Goal: Task Accomplishment & Management: Manage account settings

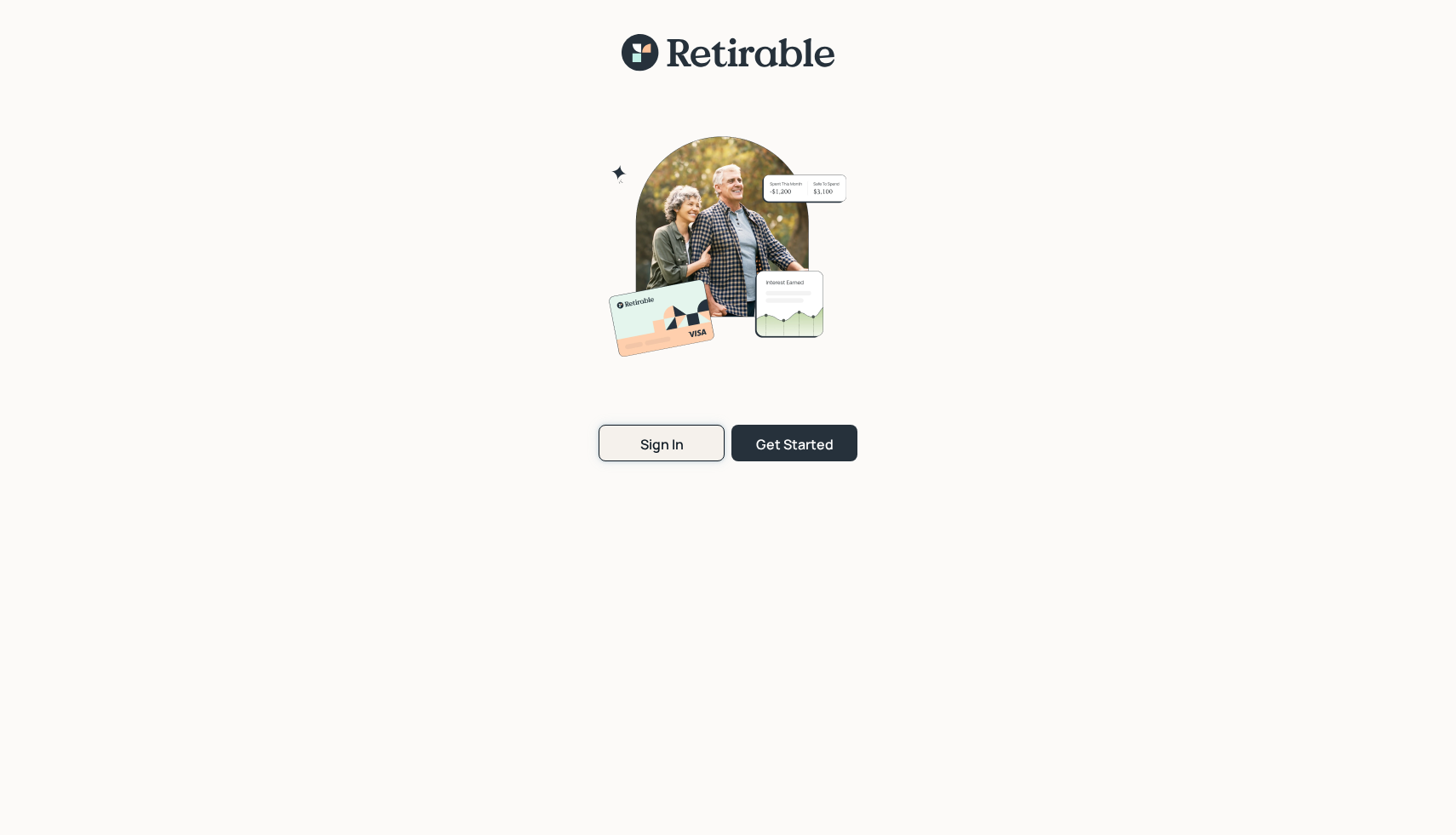
click at [676, 450] on div "Sign In" at bounding box center [662, 445] width 44 height 19
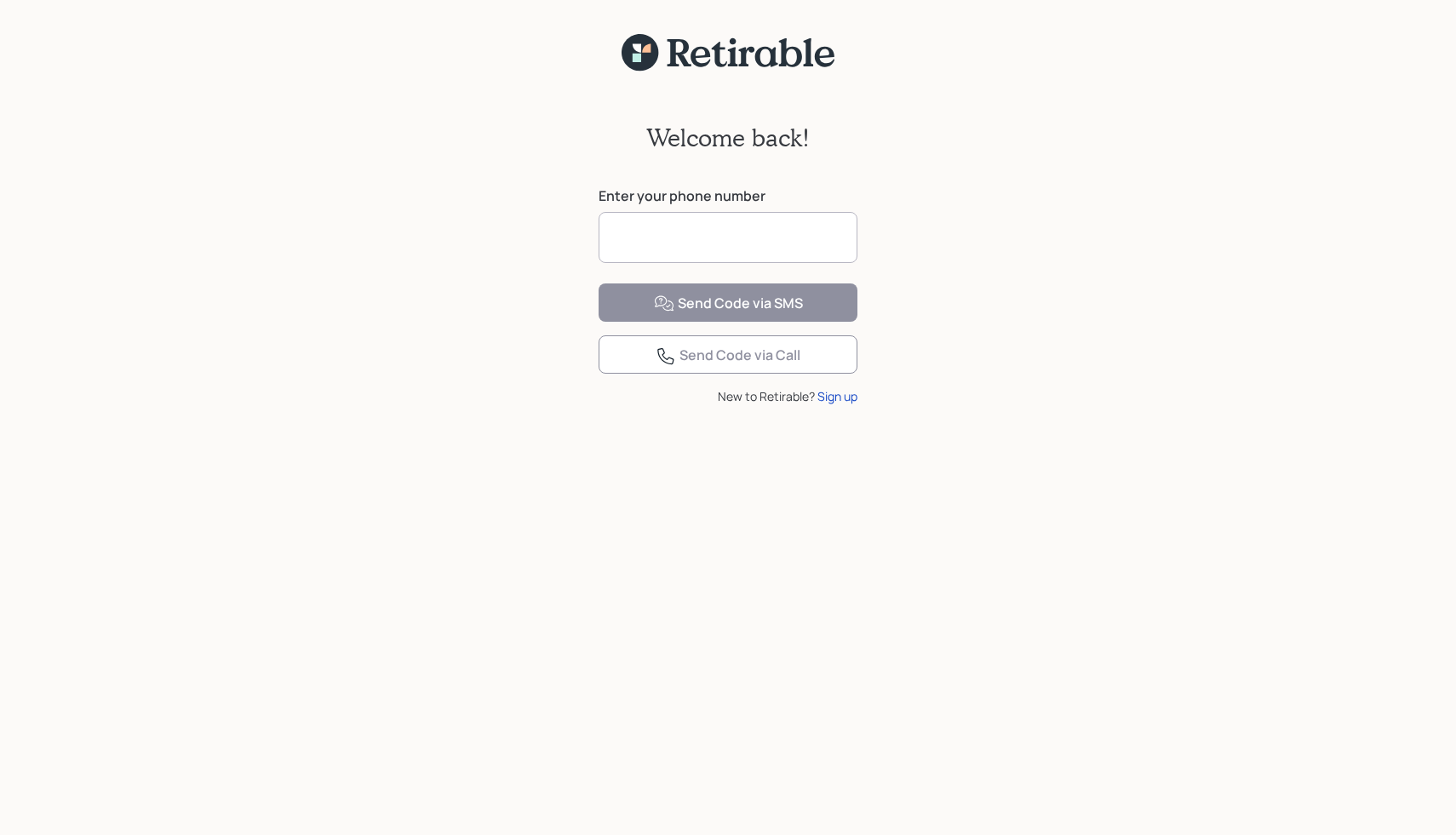
click at [704, 220] on input at bounding box center [728, 238] width 259 height 51
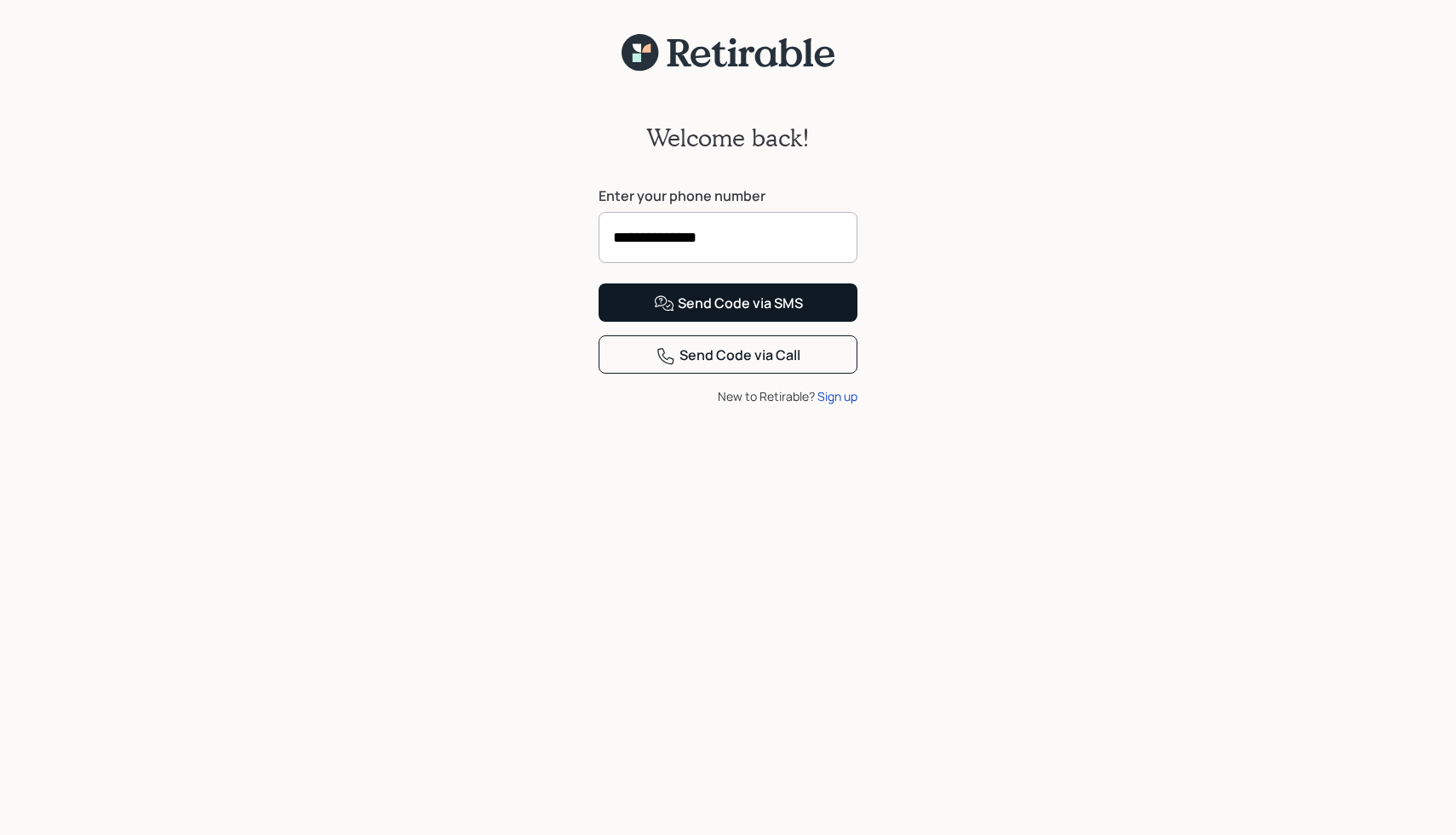
type input "**********"
click at [748, 322] on button "Send Code via SMS" at bounding box center [728, 303] width 259 height 38
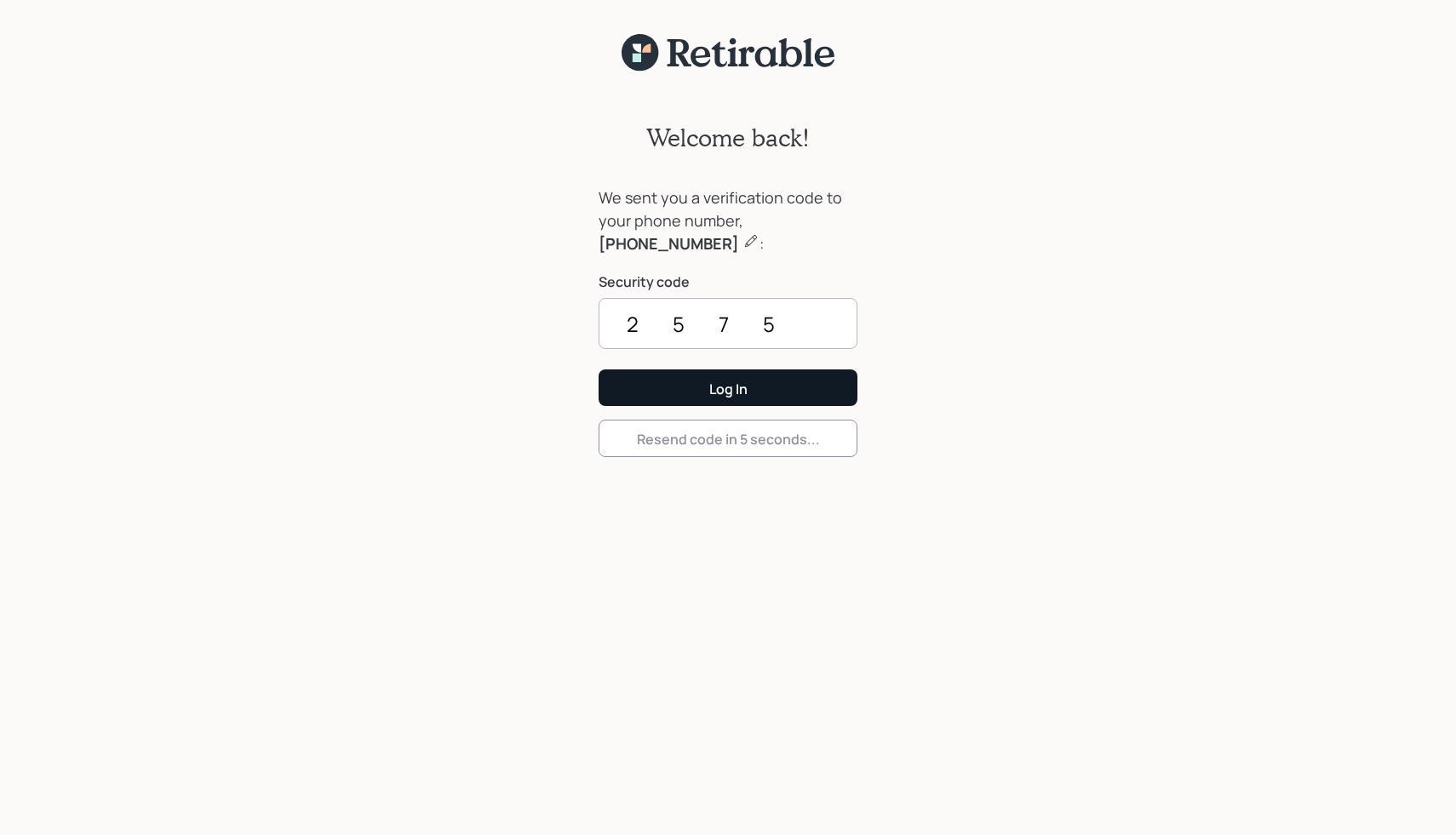
type input "2575"
click at [689, 388] on button "Log In" at bounding box center [728, 388] width 259 height 36
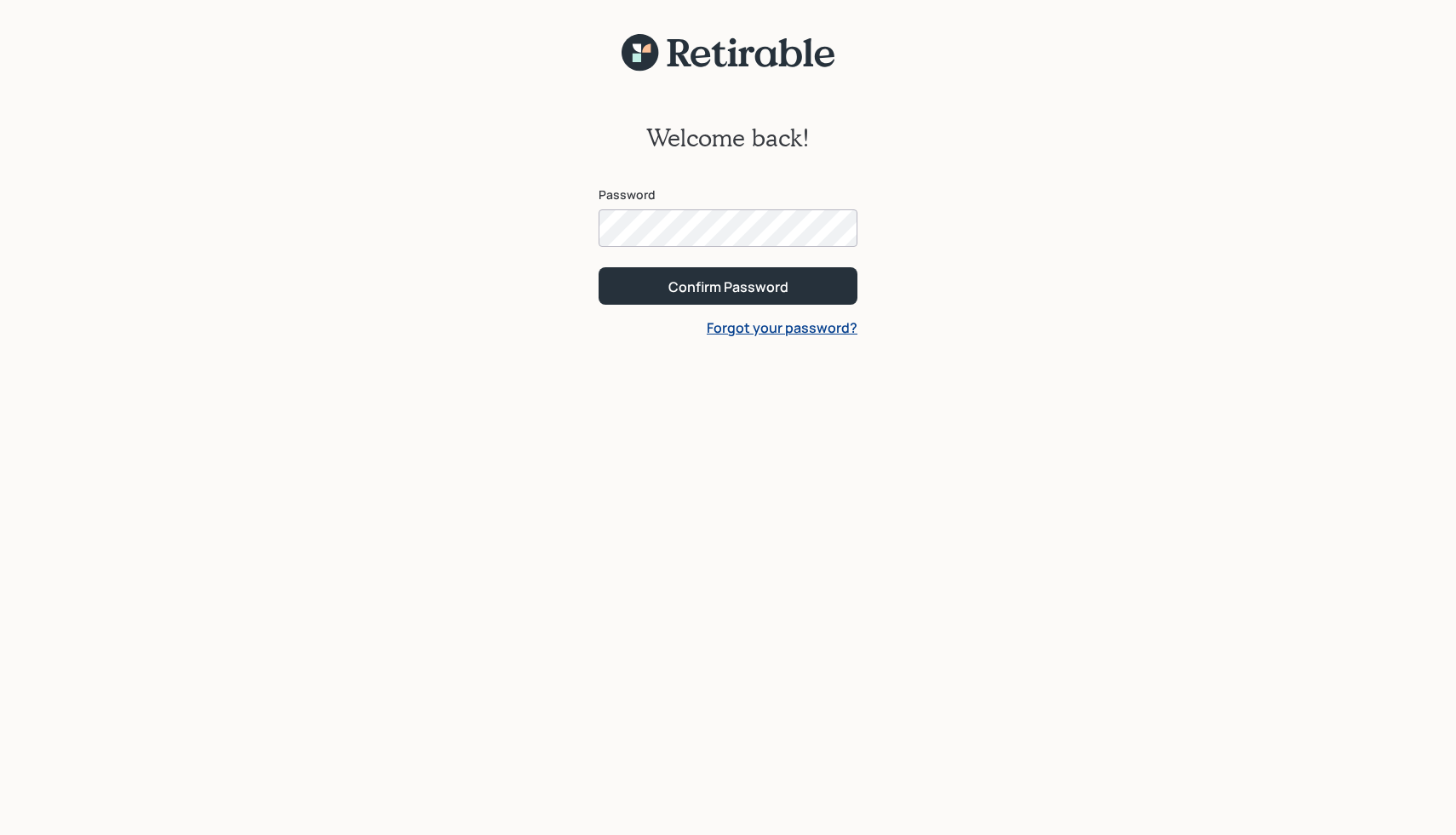
click at [747, 333] on link "Forgot your password?" at bounding box center [782, 328] width 150 height 19
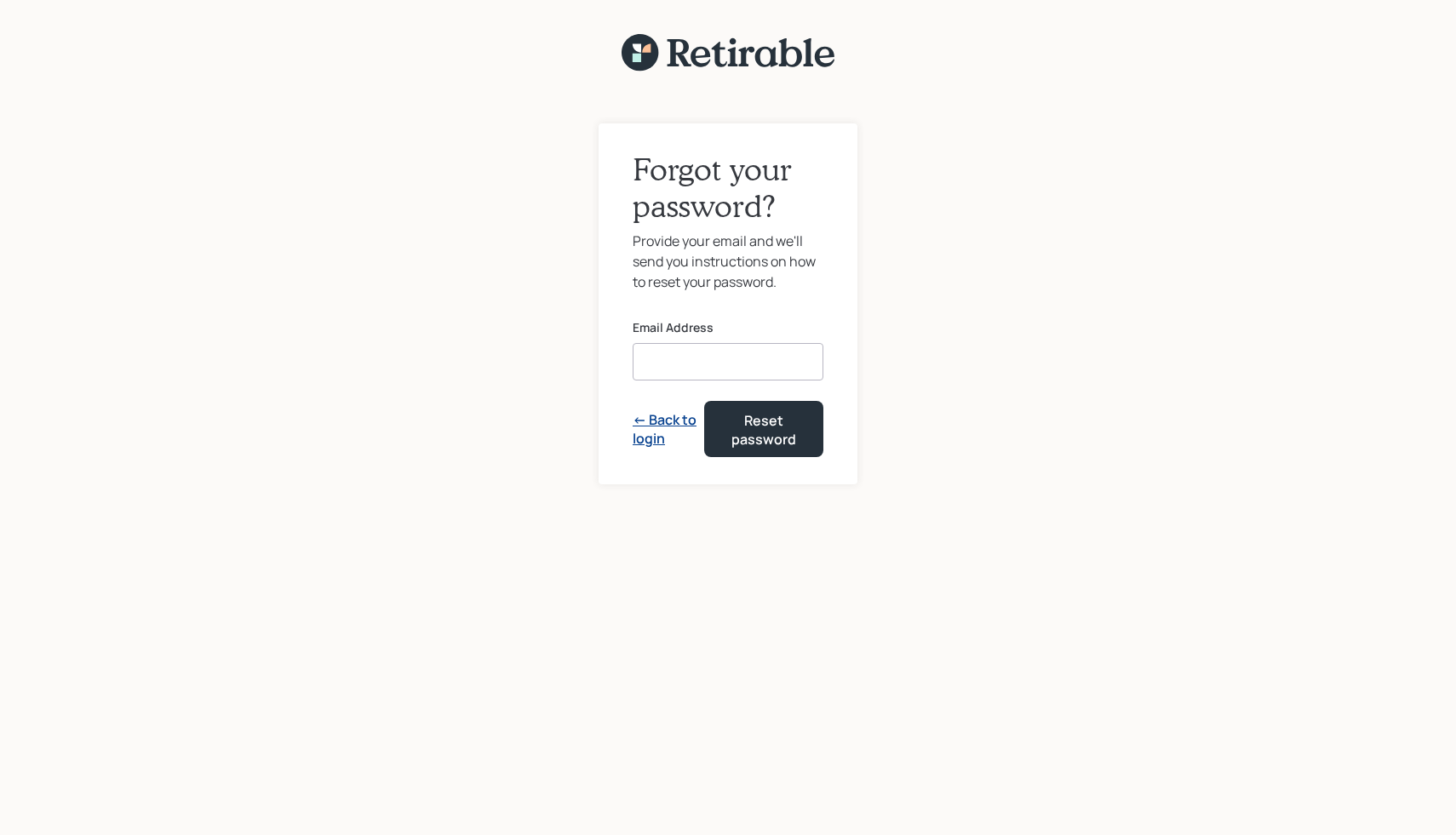
click at [712, 366] on input at bounding box center [728, 361] width 190 height 37
type input "ianyamey@gmail.com"
click at [795, 451] on button "Reset password" at bounding box center [763, 428] width 119 height 56
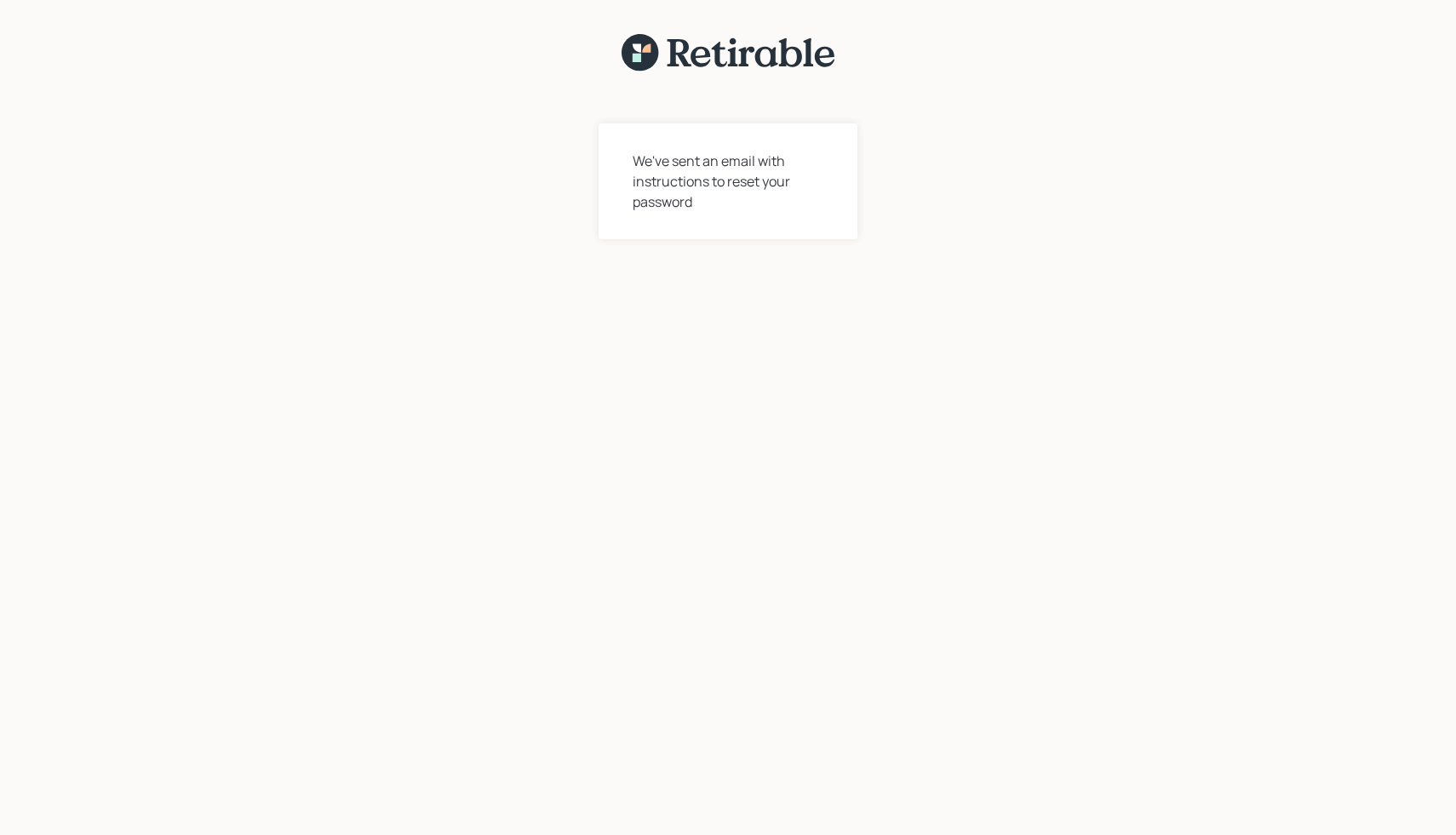
click at [807, 225] on div "We've sent an email with instructions to reset your password" at bounding box center [728, 182] width 259 height 116
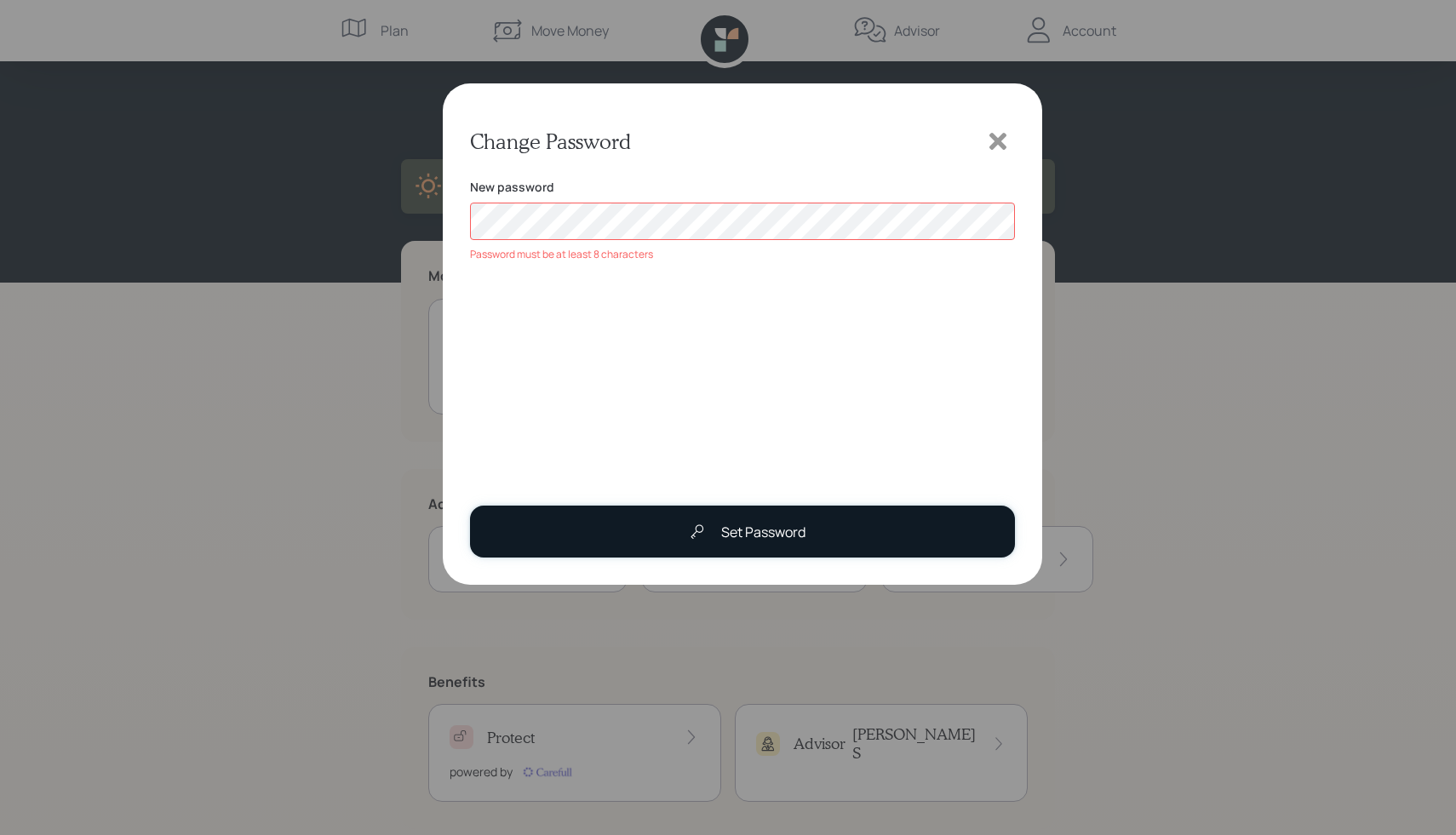
click at [659, 507] on button "Set Password" at bounding box center [743, 531] width 545 height 52
